Goal: Navigation & Orientation: Find specific page/section

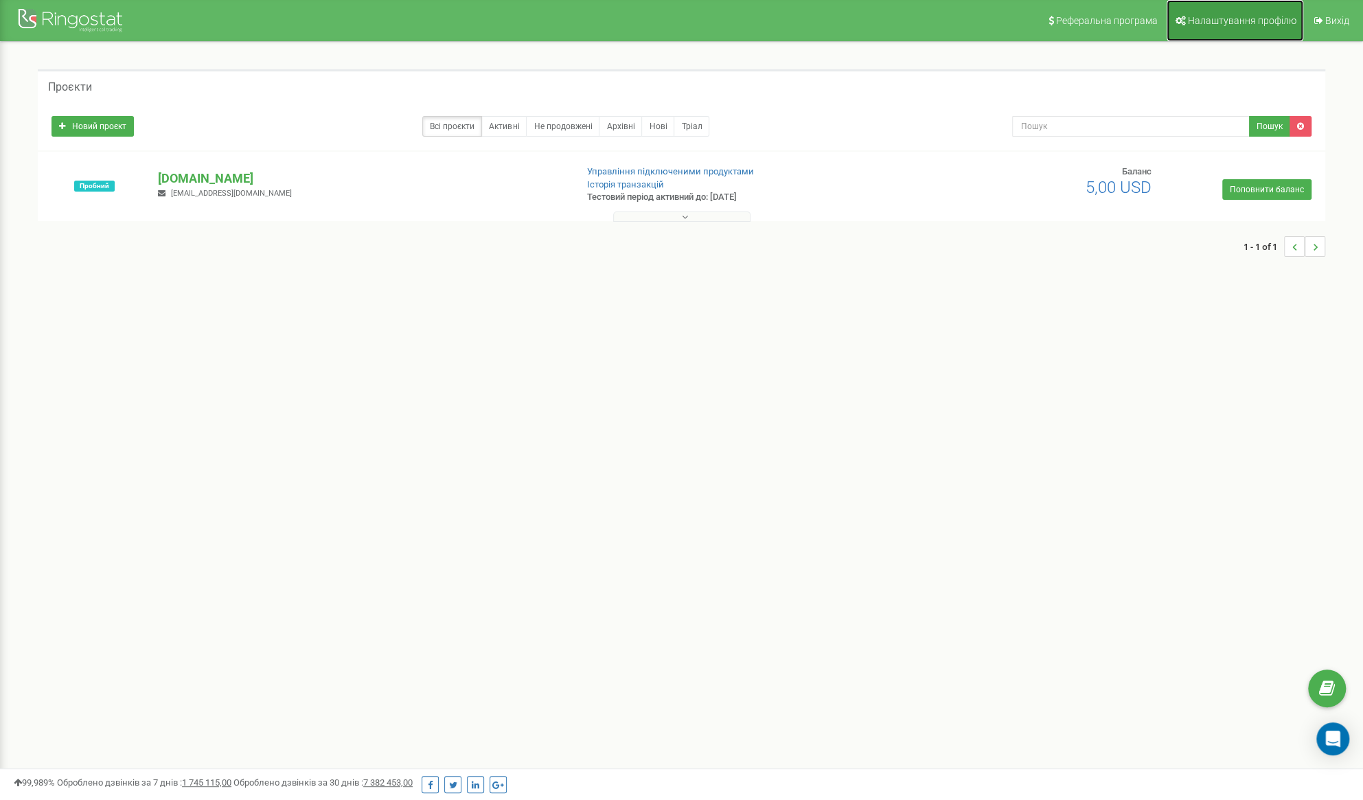
click at [1265, 21] on span "Налаштування профілю" at bounding box center [1242, 20] width 109 height 11
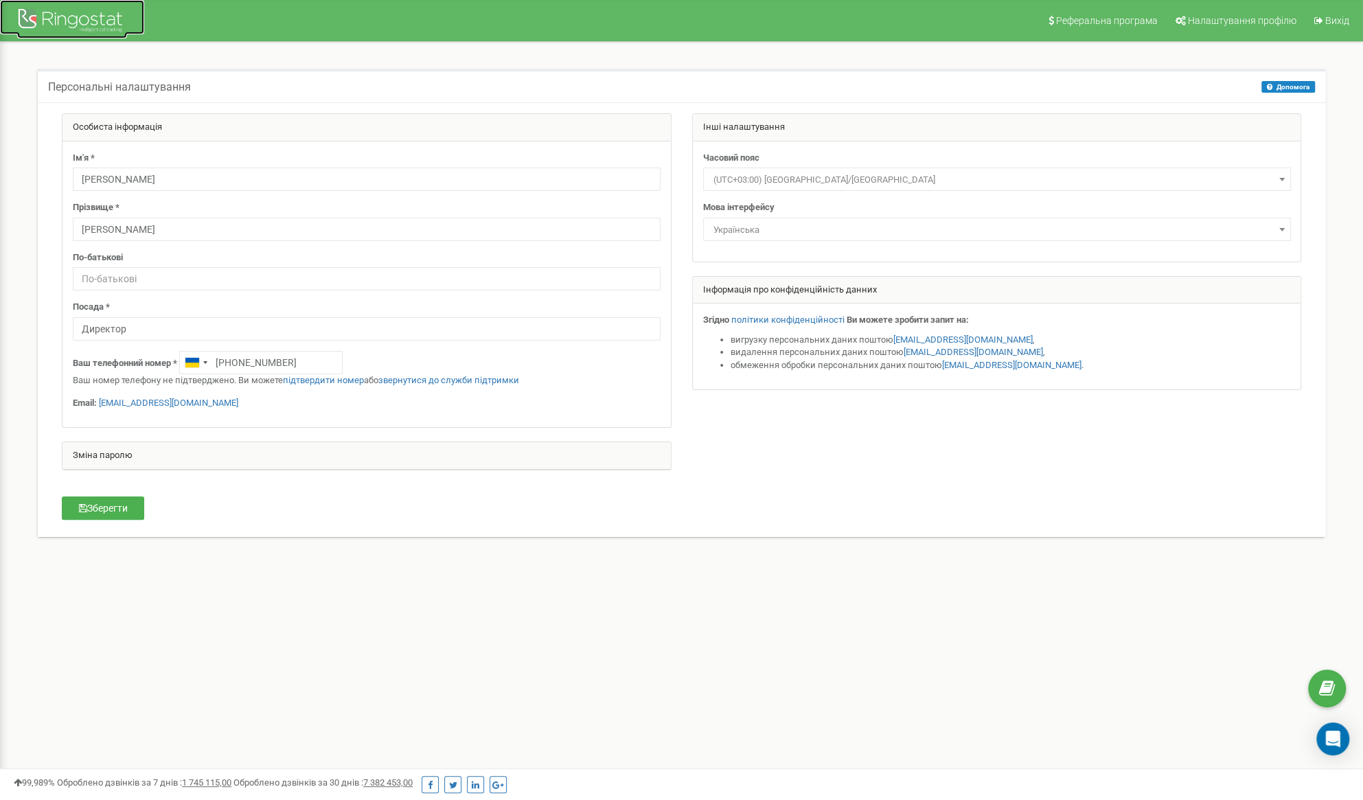
click at [93, 6] on div at bounding box center [72, 21] width 110 height 33
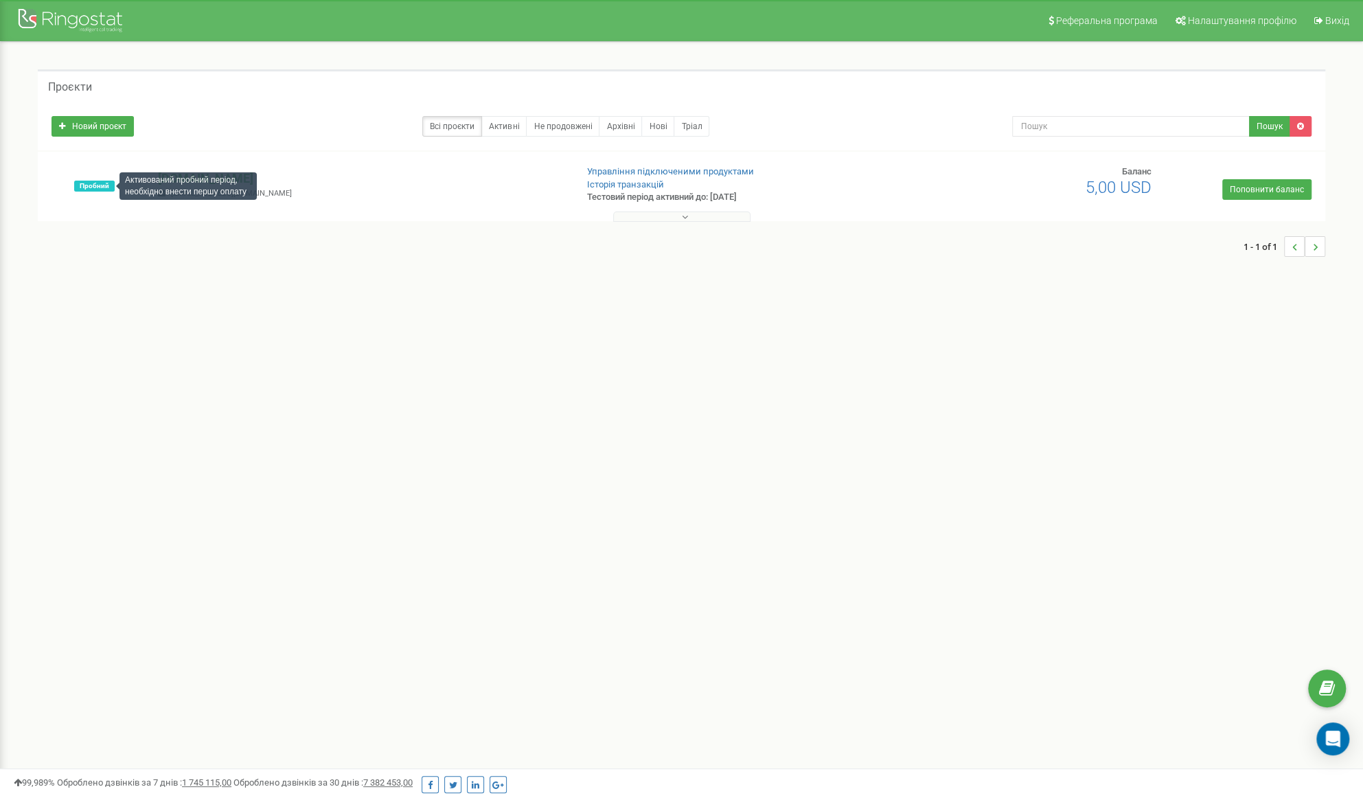
click at [203, 185] on div "Активований пробний період, необхідно внести першу оплату" at bounding box center [187, 185] width 137 height 27
click at [185, 176] on p "[DOMAIN_NAME]" at bounding box center [361, 179] width 407 height 18
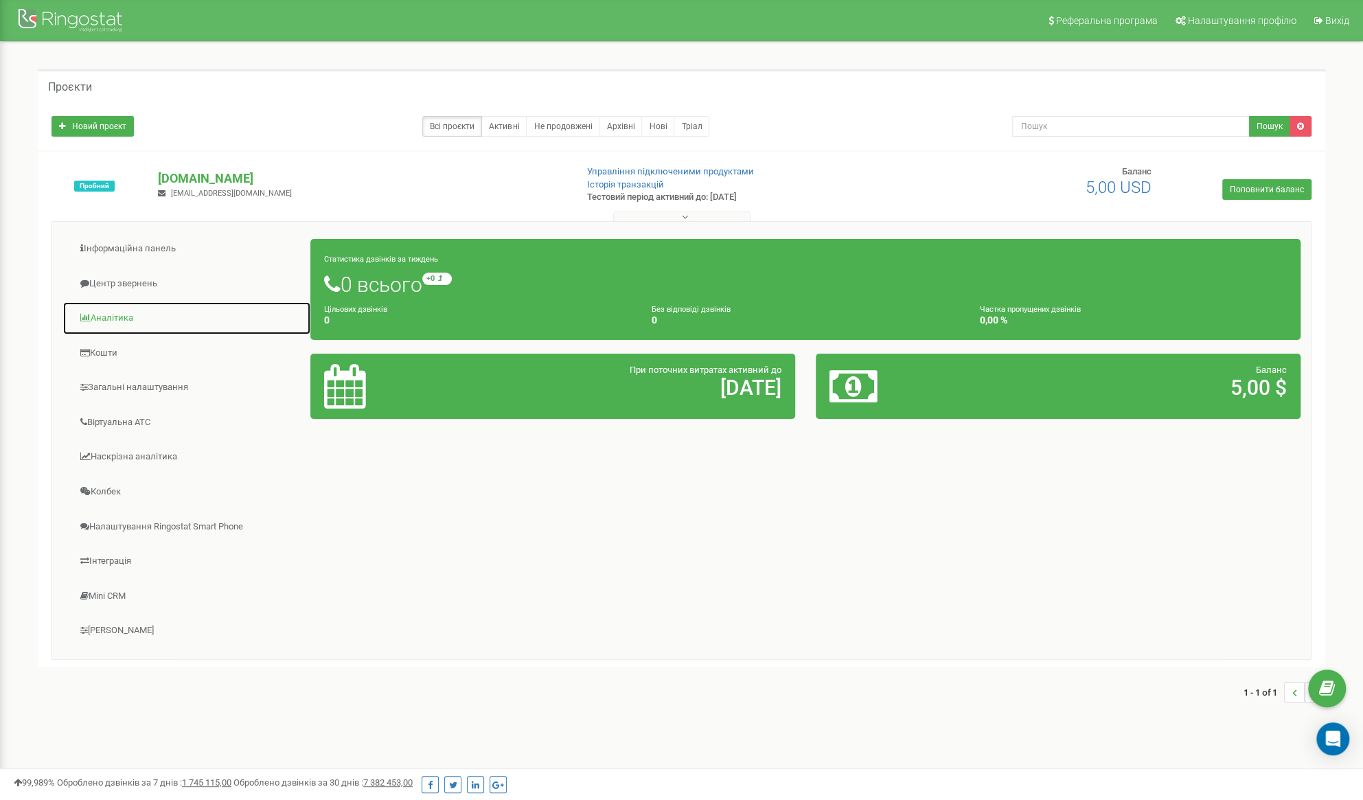
click at [109, 319] on link "Аналiтика" at bounding box center [186, 318] width 249 height 34
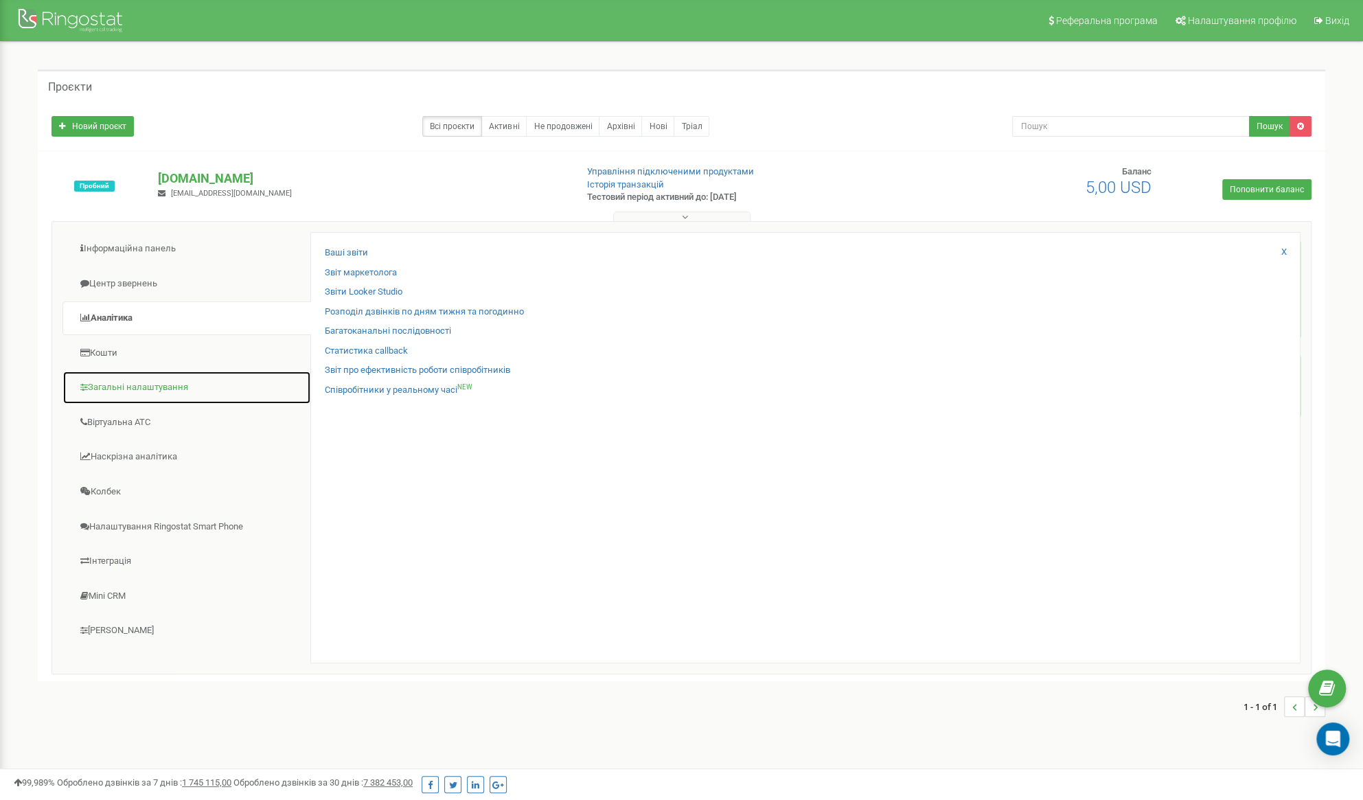
click at [139, 387] on link "Загальні налаштування" at bounding box center [186, 388] width 249 height 34
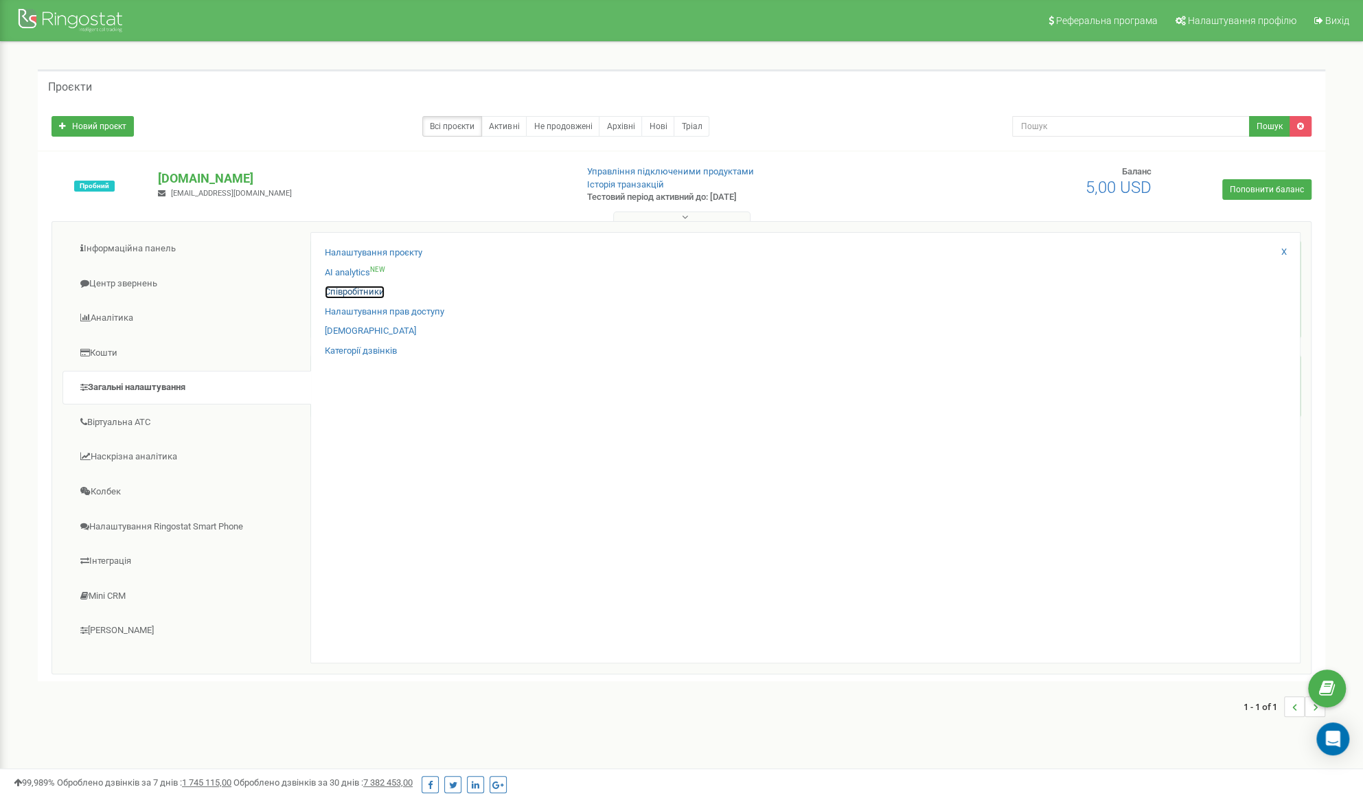
click at [350, 293] on link "Співробітники" at bounding box center [355, 292] width 60 height 13
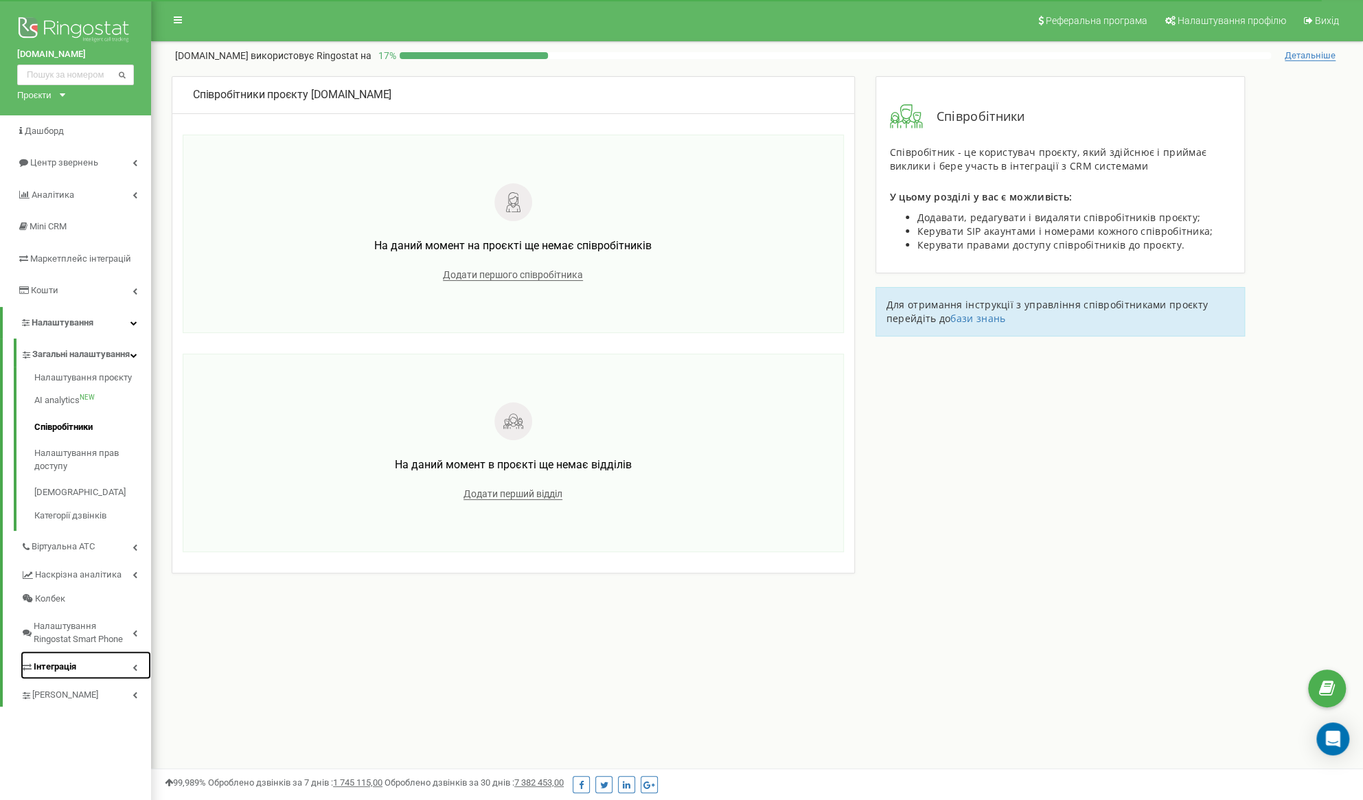
click at [87, 679] on link "Інтеграція" at bounding box center [86, 665] width 130 height 28
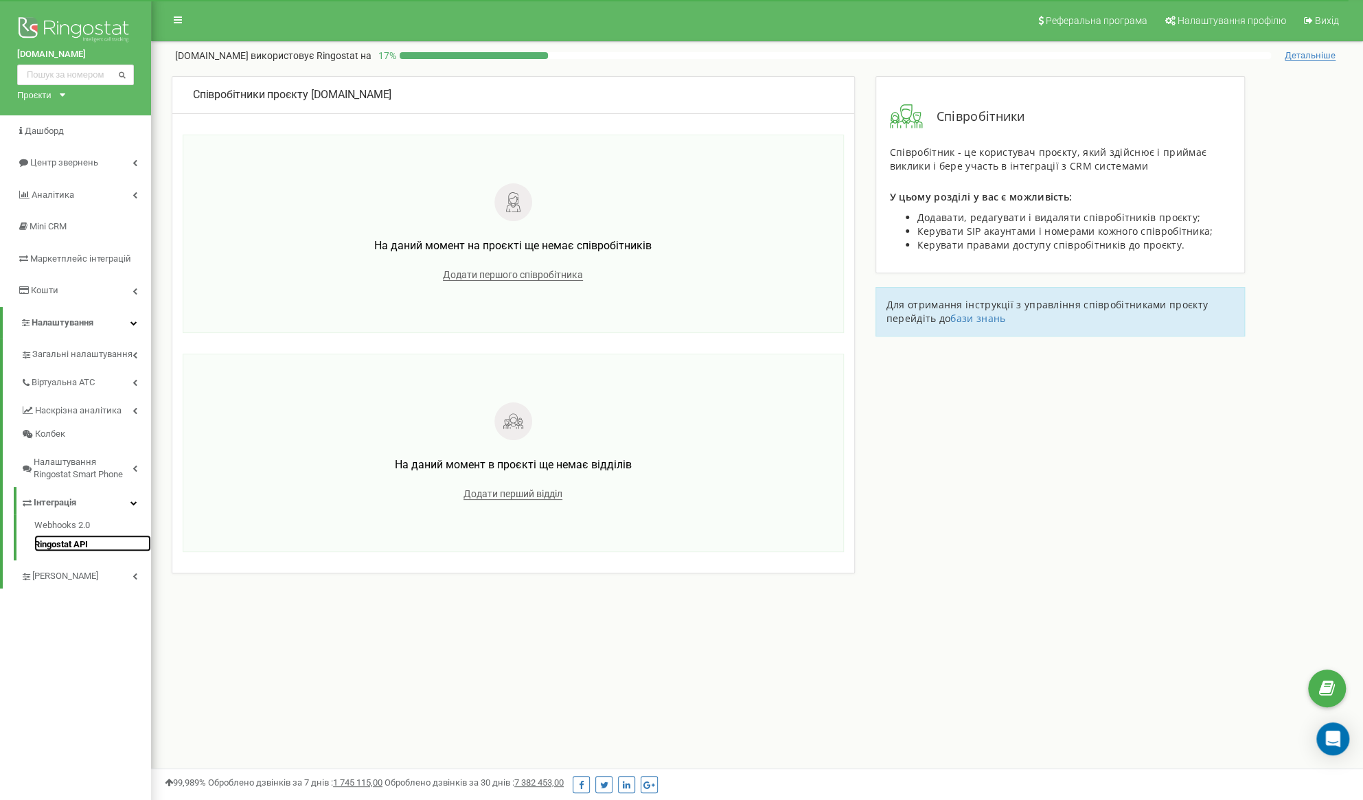
click at [65, 545] on link "Ringostat API" at bounding box center [92, 543] width 117 height 16
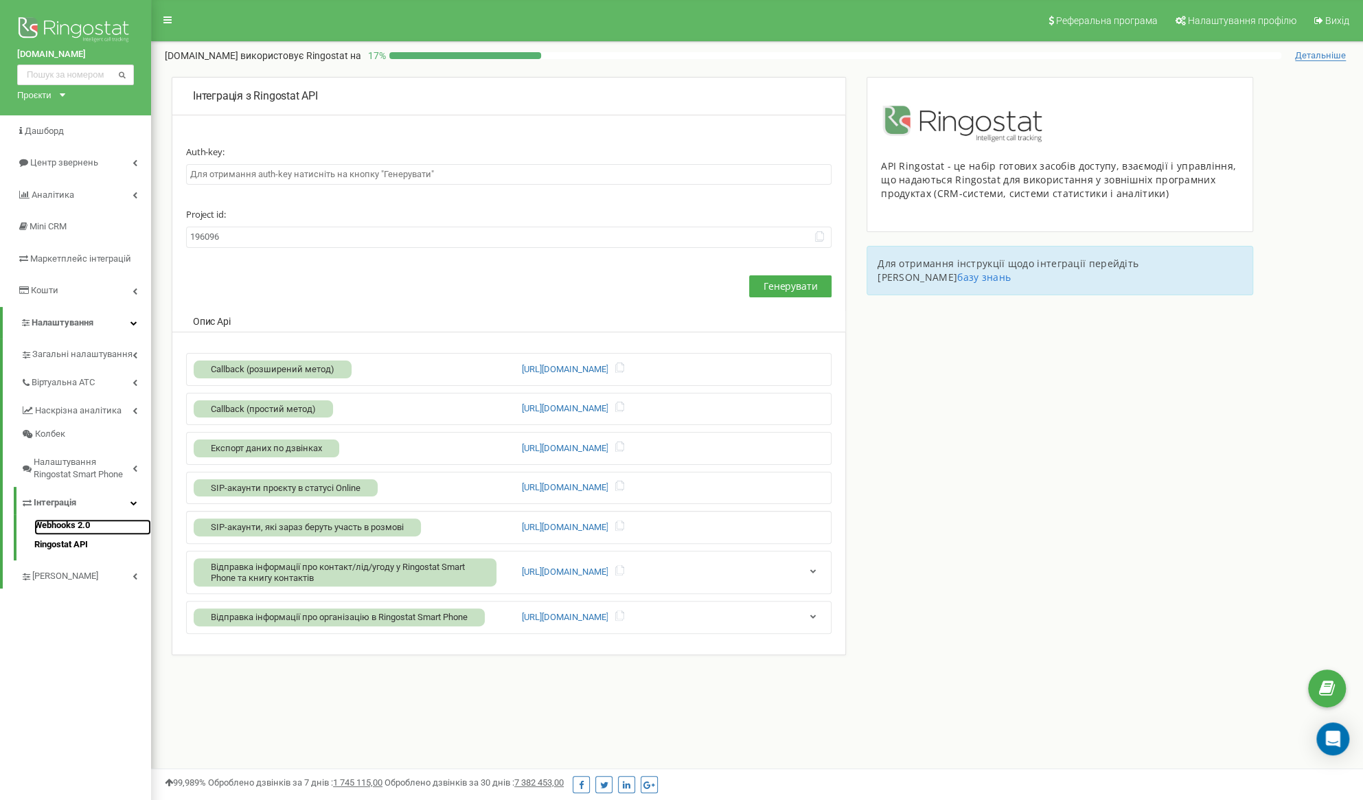
click at [54, 524] on link "Webhooks 2.0" at bounding box center [92, 527] width 117 height 16
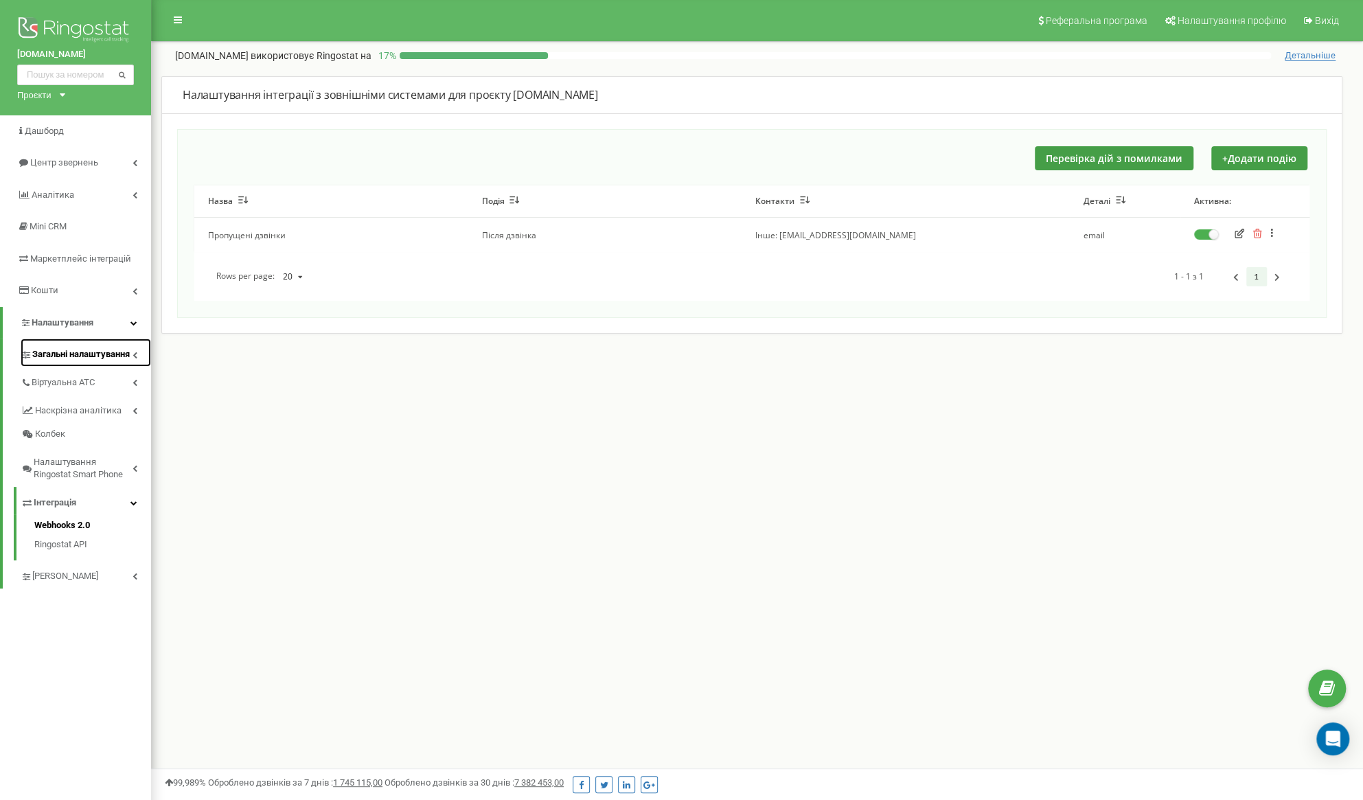
click at [32, 361] on link "Загальні налаштування" at bounding box center [86, 353] width 130 height 28
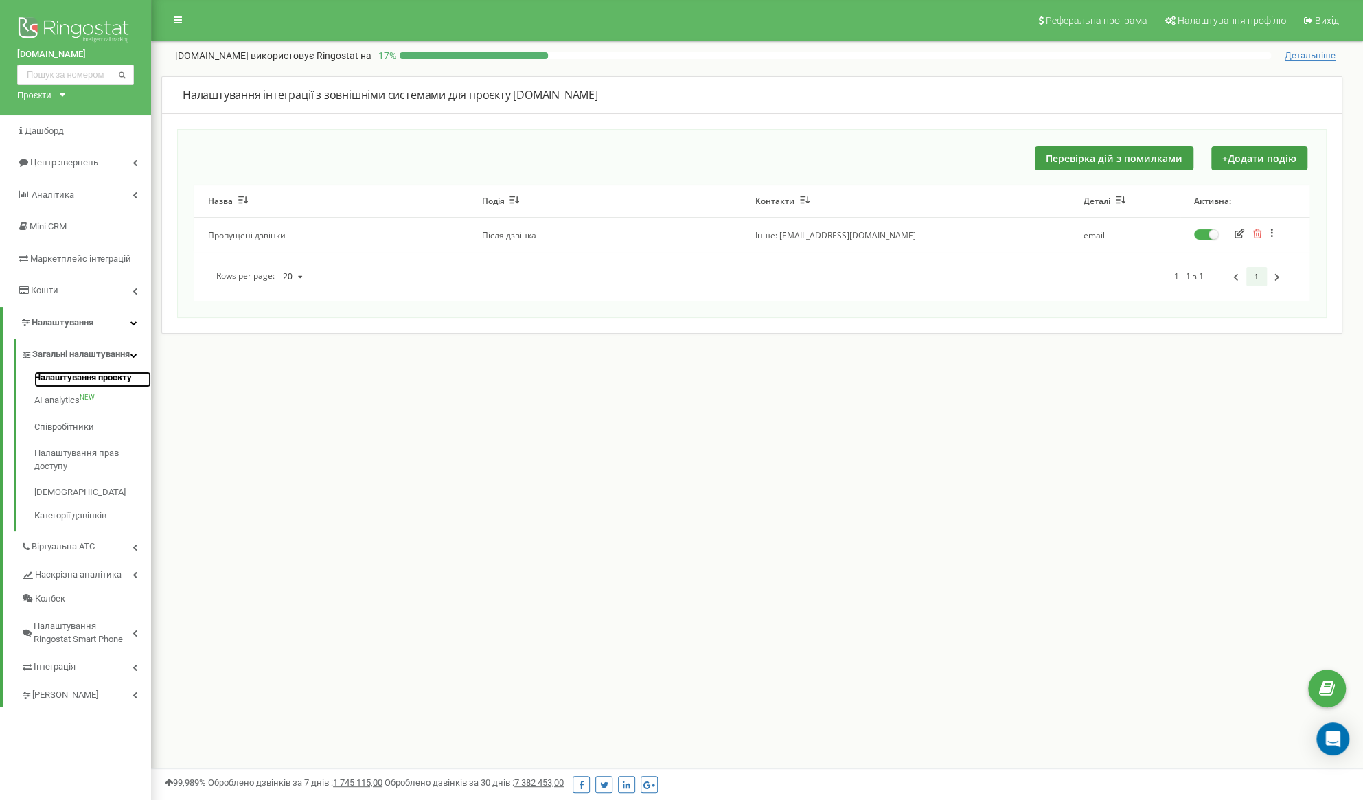
click at [47, 388] on link "Налаштування проєкту" at bounding box center [92, 380] width 117 height 16
click at [68, 388] on link "Налаштування проєкту" at bounding box center [92, 380] width 117 height 16
click at [135, 323] on icon at bounding box center [133, 322] width 7 height 7
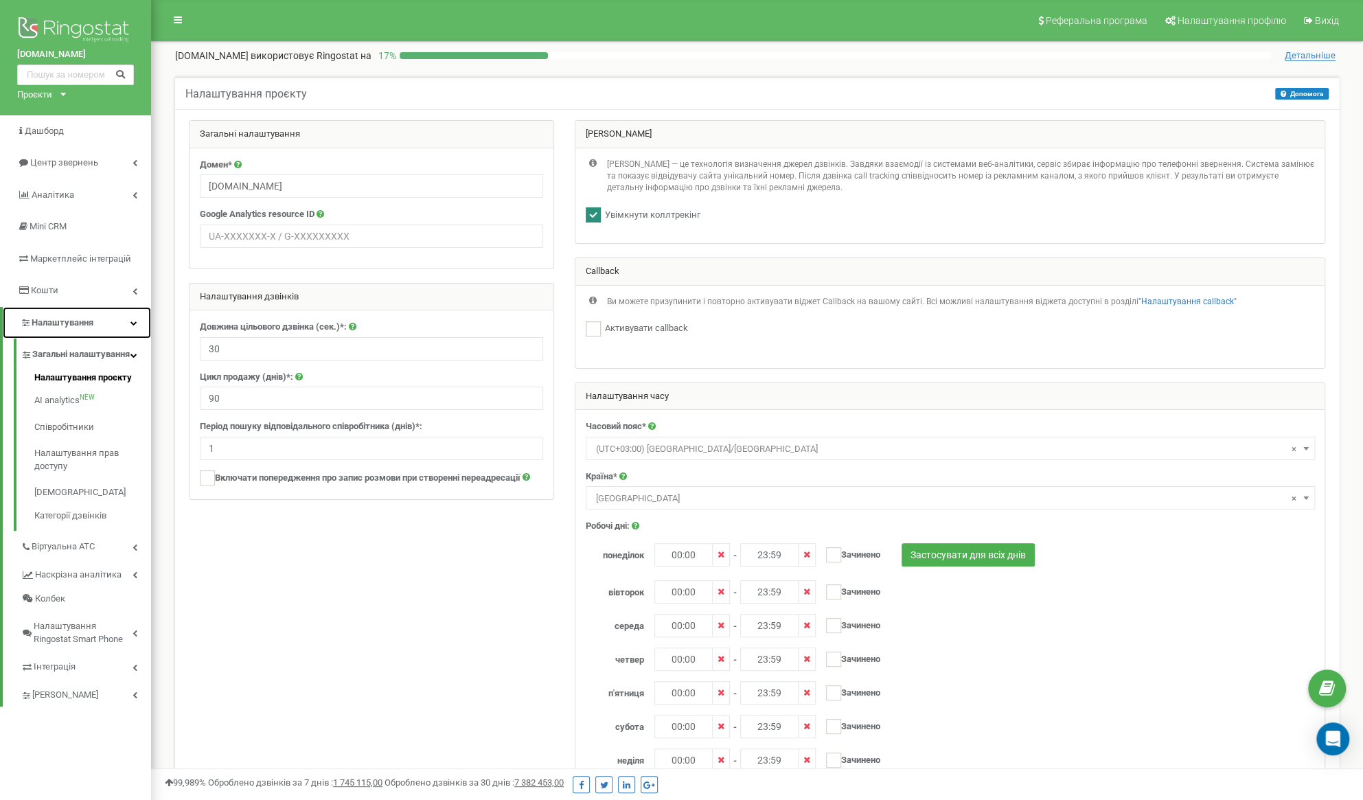
click at [129, 324] on link "Налаштування" at bounding box center [77, 323] width 148 height 32
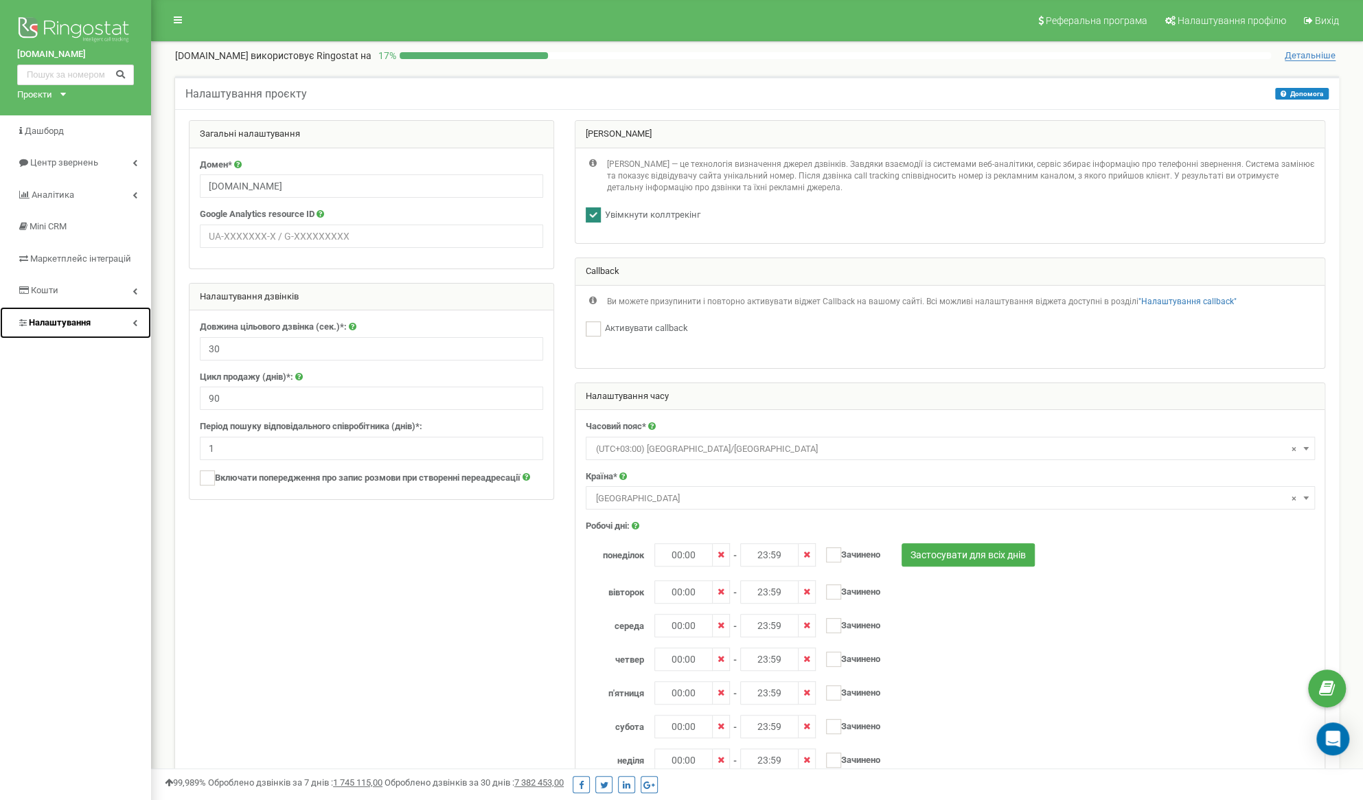
click at [133, 326] on icon at bounding box center [135, 322] width 5 height 7
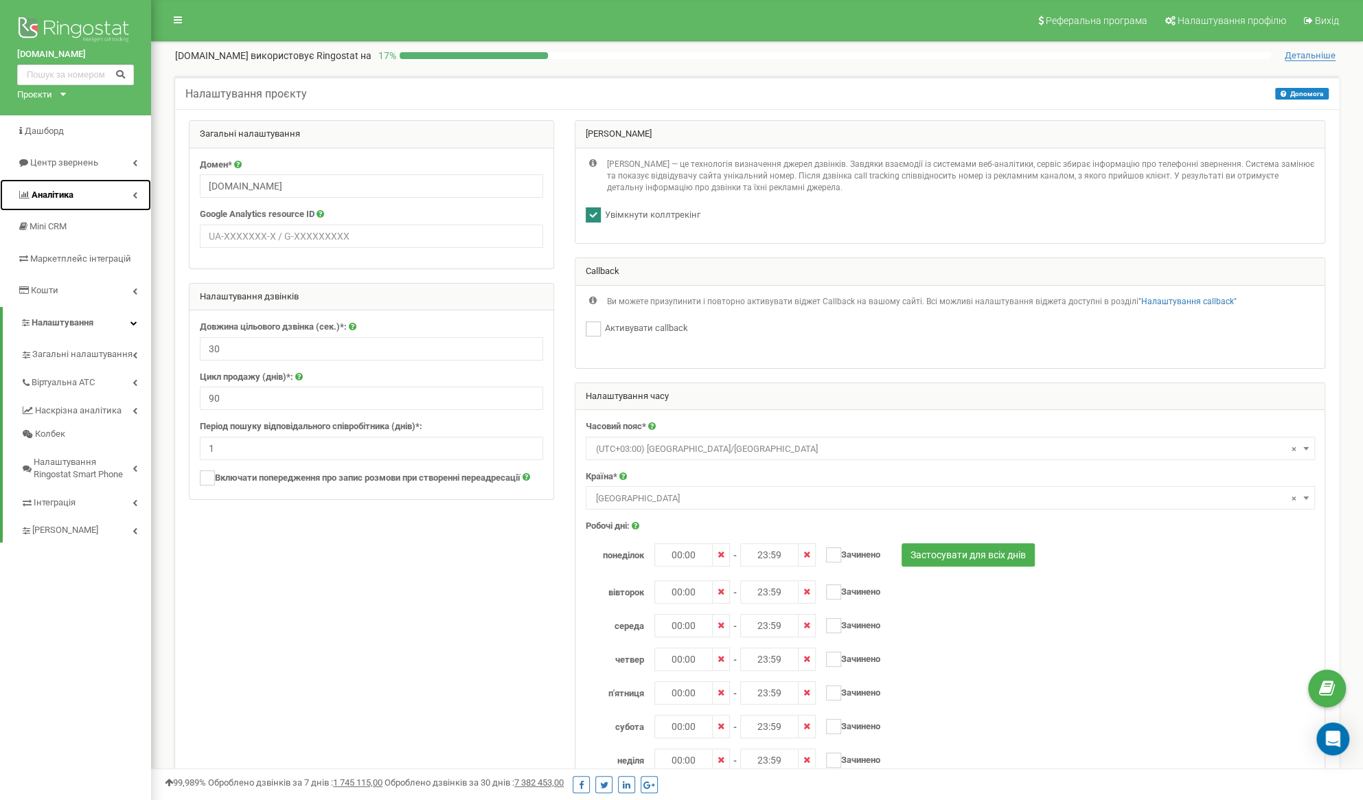
click at [60, 194] on span "Аналiтика" at bounding box center [53, 195] width 42 height 10
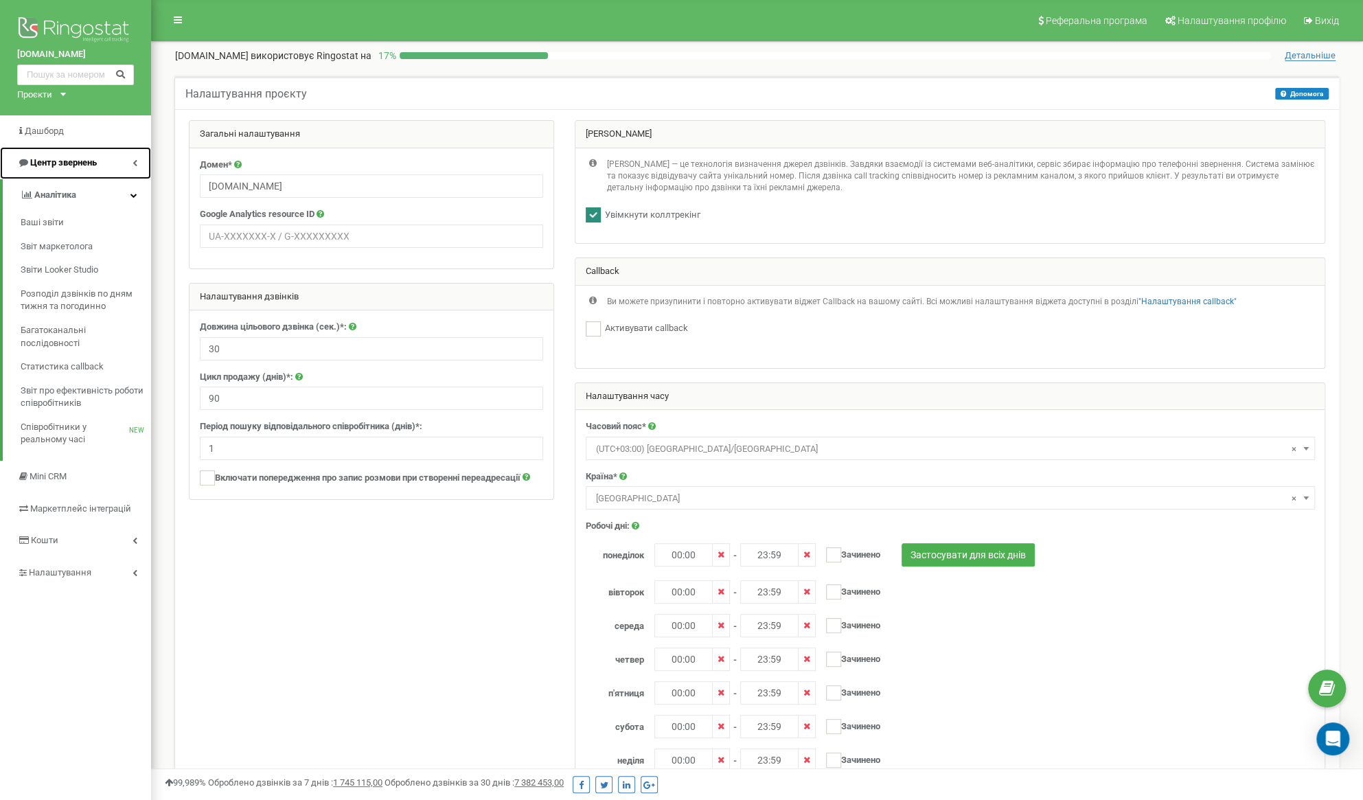
click at [60, 172] on link "Центр звернень" at bounding box center [75, 163] width 151 height 32
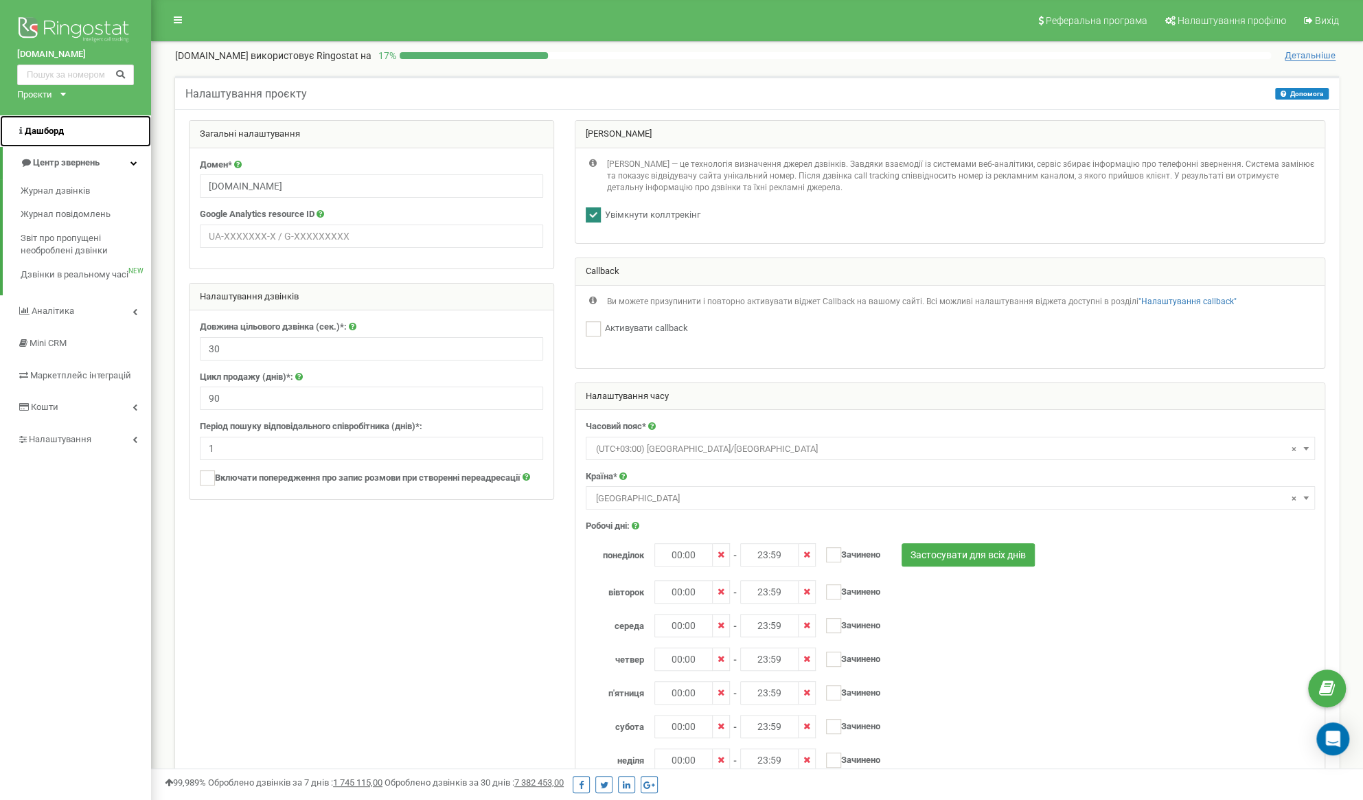
click at [43, 137] on link "Дашборд" at bounding box center [75, 131] width 151 height 32
